Goal: Check status

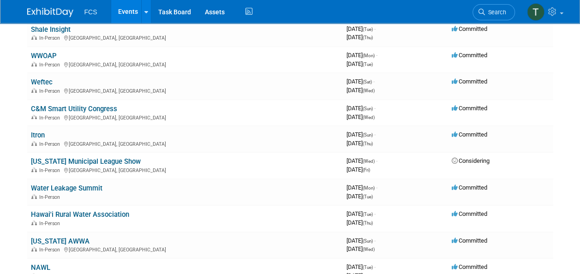
scroll to position [138, 0]
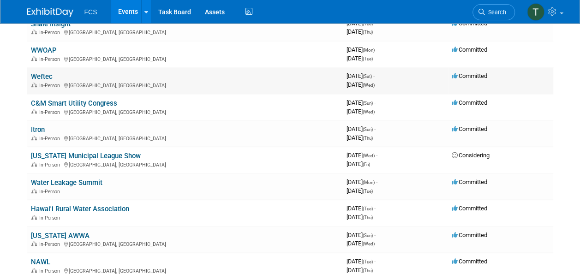
click at [37, 75] on link "Weftec" at bounding box center [42, 76] width 22 height 8
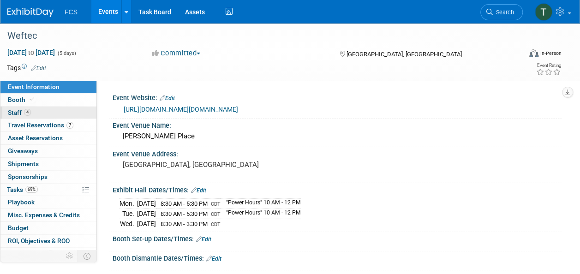
click at [19, 112] on span "Staff 4" at bounding box center [19, 112] width 23 height 7
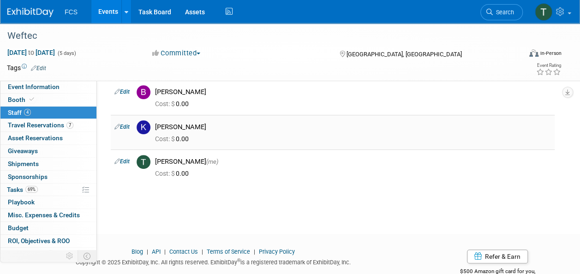
scroll to position [92, 0]
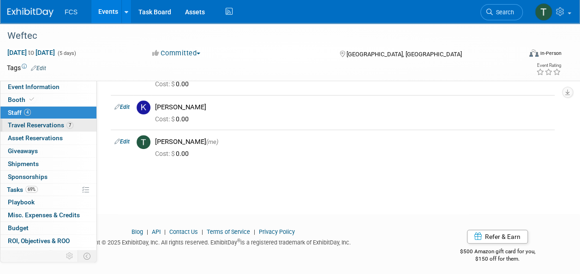
click at [46, 121] on link "7 Travel Reservations 7" at bounding box center [48, 125] width 96 height 12
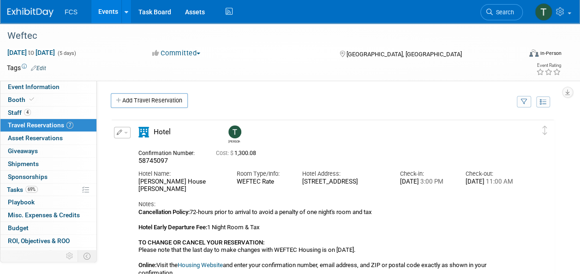
scroll to position [46, 0]
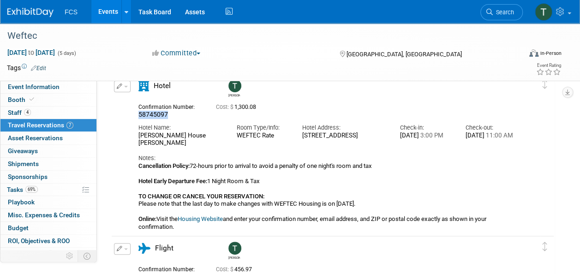
drag, startPoint x: 166, startPoint y: 113, endPoint x: 138, endPoint y: 115, distance: 28.7
click at [138, 115] on div "Confirmation Number: 58745097" at bounding box center [171, 110] width 78 height 18
drag, startPoint x: 138, startPoint y: 115, endPoint x: 151, endPoint y: 110, distance: 14.2
drag, startPoint x: 151, startPoint y: 110, endPoint x: 127, endPoint y: 117, distance: 24.4
click at [127, 117] on div "Edit Reservation Tommy" at bounding box center [326, 156] width 428 height 150
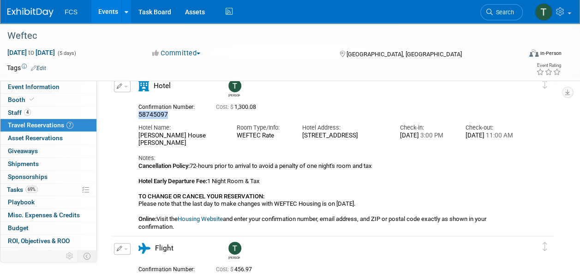
drag, startPoint x: 160, startPoint y: 112, endPoint x: 133, endPoint y: 115, distance: 27.0
click at [133, 115] on div "Confirmation Number: 58745097" at bounding box center [171, 110] width 78 height 18
drag, startPoint x: 133, startPoint y: 115, endPoint x: 149, endPoint y: 115, distance: 15.7
copy span "58745097"
